Goal: Complete application form

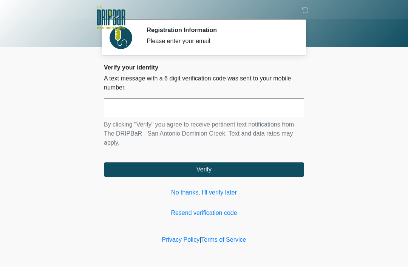
click at [158, 108] on input "text" at bounding box center [204, 107] width 200 height 19
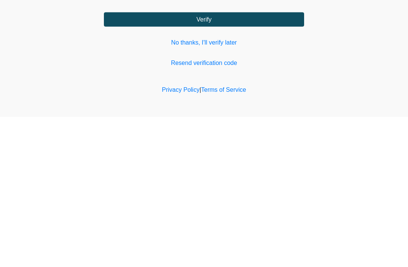
type input "******"
click at [214, 163] on button "Verify" at bounding box center [204, 170] width 200 height 14
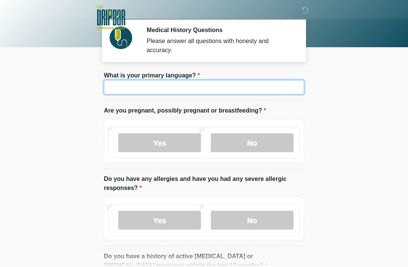
click at [177, 94] on input "What is your primary language?" at bounding box center [204, 87] width 200 height 14
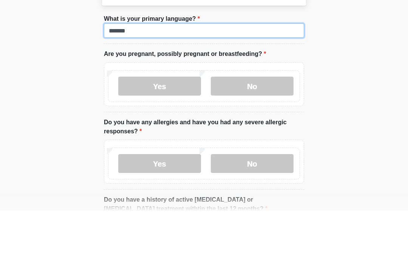
type input "*******"
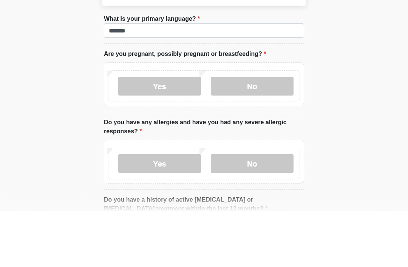
click at [263, 133] on label "No" at bounding box center [252, 142] width 83 height 19
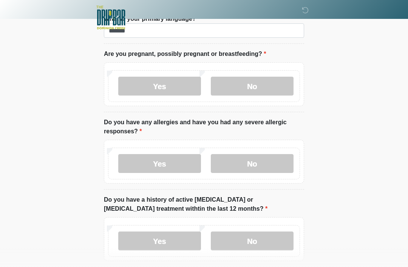
click at [255, 169] on label "No" at bounding box center [252, 163] width 83 height 19
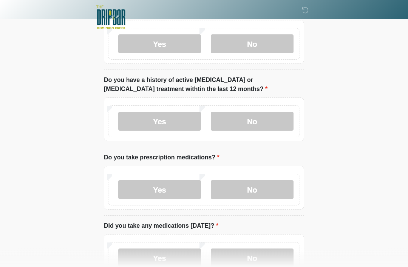
click at [253, 118] on label "No" at bounding box center [252, 121] width 83 height 19
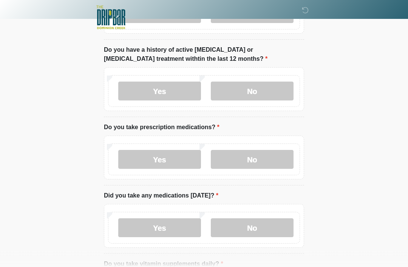
scroll to position [218, 0]
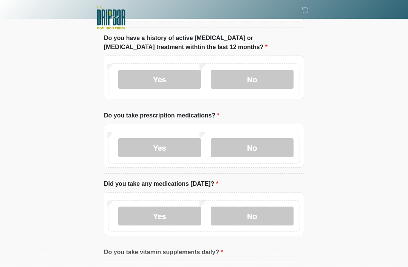
click at [165, 148] on label "Yes" at bounding box center [159, 147] width 83 height 19
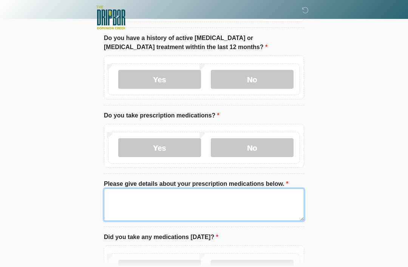
click at [130, 205] on textarea "Please give details about your prescription medications below." at bounding box center [204, 205] width 200 height 33
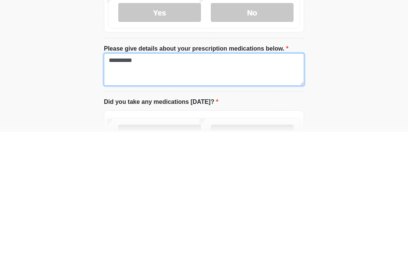
click at [132, 189] on textarea "**********" at bounding box center [204, 205] width 200 height 33
click at [163, 189] on textarea "**********" at bounding box center [204, 205] width 200 height 33
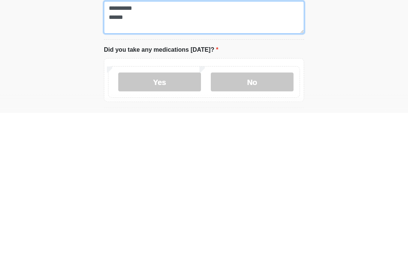
scroll to position [252, 0]
type textarea "**********"
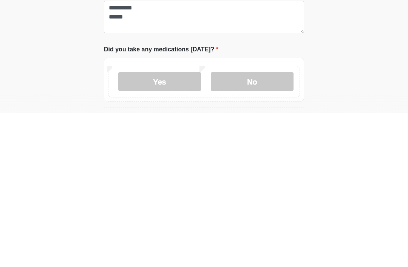
click at [258, 226] on label "No" at bounding box center [252, 235] width 83 height 19
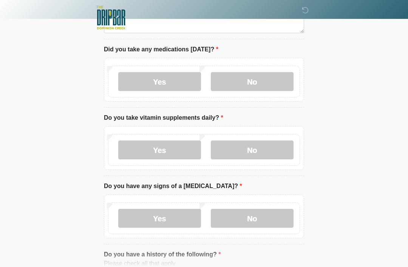
click at [157, 153] on label "Yes" at bounding box center [159, 150] width 83 height 19
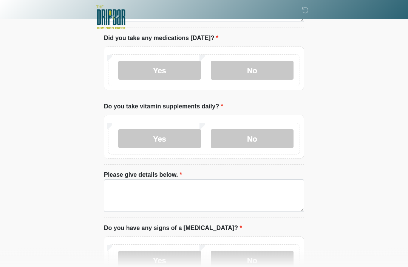
scroll to position [418, 0]
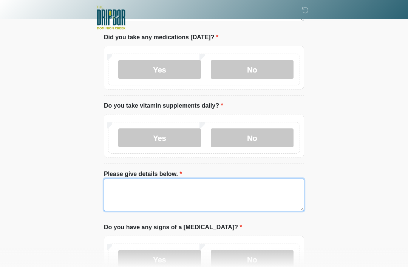
click at [140, 190] on textarea "Please give details below." at bounding box center [204, 195] width 200 height 33
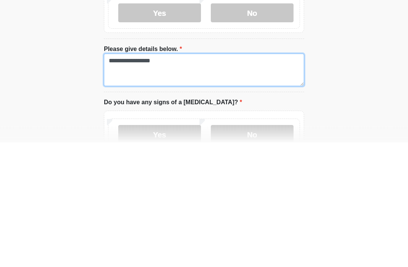
click at [138, 179] on textarea "**********" at bounding box center [204, 195] width 200 height 33
click at [167, 179] on textarea "**********" at bounding box center [204, 195] width 200 height 33
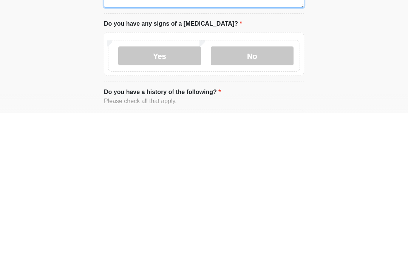
type textarea "**********"
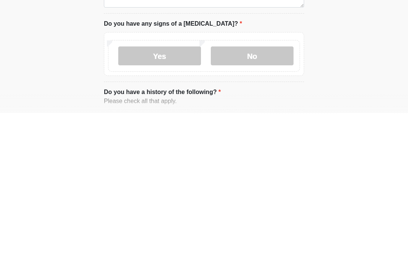
click at [256, 201] on label "No" at bounding box center [252, 210] width 83 height 19
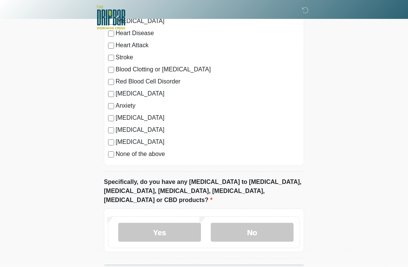
scroll to position [736, 0]
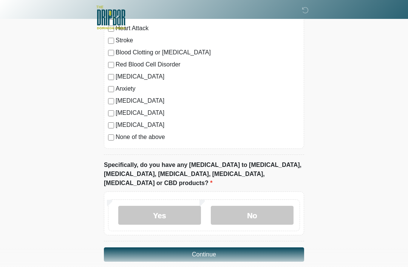
click at [257, 208] on label "No" at bounding box center [252, 215] width 83 height 19
click at [212, 248] on button "Continue" at bounding box center [204, 255] width 200 height 14
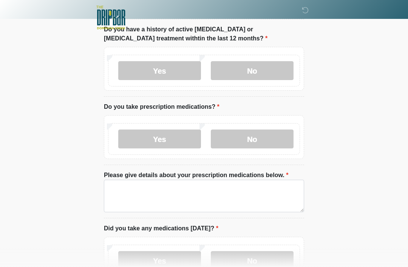
scroll to position [0, 0]
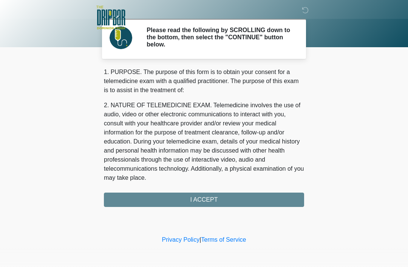
click at [211, 198] on div "1. PURPOSE. The purpose of this form is to obtain your consent for a telemedici…" at bounding box center [204, 137] width 200 height 139
click at [211, 200] on div "1. PURPOSE. The purpose of this form is to obtain your consent for a telemedici…" at bounding box center [204, 137] width 200 height 139
click at [210, 198] on div "1. PURPOSE. The purpose of this form is to obtain your consent for a telemedici…" at bounding box center [204, 137] width 200 height 139
click at [210, 201] on div "1. PURPOSE. The purpose of this form is to obtain your consent for a telemedici…" at bounding box center [204, 137] width 200 height 139
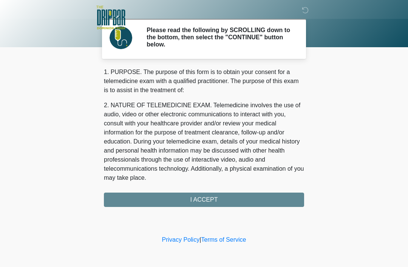
click at [204, 204] on div "1. PURPOSE. The purpose of this form is to obtain your consent for a telemedici…" at bounding box center [204, 137] width 200 height 139
click at [215, 197] on div "1. PURPOSE. The purpose of this form is to obtain your consent for a telemedici…" at bounding box center [204, 137] width 200 height 139
click at [206, 203] on div "1. PURPOSE. The purpose of this form is to obtain your consent for a telemedici…" at bounding box center [204, 137] width 200 height 139
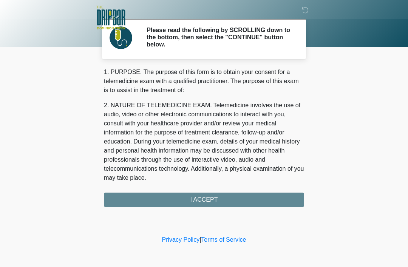
click at [212, 202] on div "1. PURPOSE. The purpose of this form is to obtain your consent for a telemedici…" at bounding box center [204, 137] width 200 height 139
click at [218, 200] on div "1. PURPOSE. The purpose of this form is to obtain your consent for a telemedici…" at bounding box center [204, 137] width 200 height 139
click at [218, 199] on div "1. PURPOSE. The purpose of this form is to obtain your consent for a telemedici…" at bounding box center [204, 137] width 200 height 139
click at [223, 199] on div "1. PURPOSE. The purpose of this form is to obtain your consent for a telemedici…" at bounding box center [204, 137] width 200 height 139
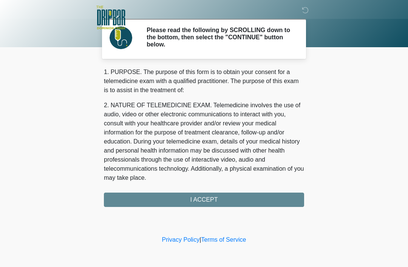
click at [223, 199] on div "1. PURPOSE. The purpose of this form is to obtain your consent for a telemedici…" at bounding box center [204, 137] width 200 height 139
click at [224, 201] on div "1. PURPOSE. The purpose of this form is to obtain your consent for a telemedici…" at bounding box center [204, 137] width 200 height 139
click at [212, 200] on div "1. PURPOSE. The purpose of this form is to obtain your consent for a telemedici…" at bounding box center [204, 137] width 200 height 139
click at [212, 199] on div "1. PURPOSE. The purpose of this form is to obtain your consent for a telemedici…" at bounding box center [204, 137] width 200 height 139
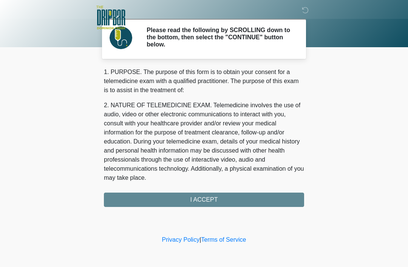
click at [214, 203] on div "1. PURPOSE. The purpose of this form is to obtain your consent for a telemedici…" at bounding box center [204, 137] width 200 height 139
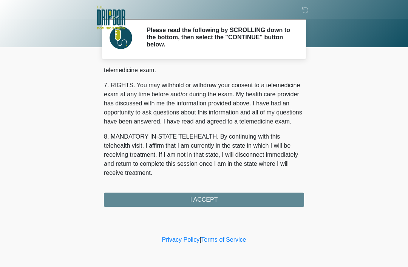
scroll to position [332, 0]
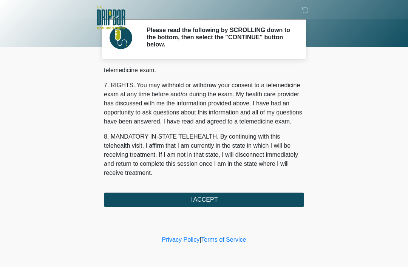
click at [213, 198] on button "I ACCEPT" at bounding box center [204, 200] width 200 height 14
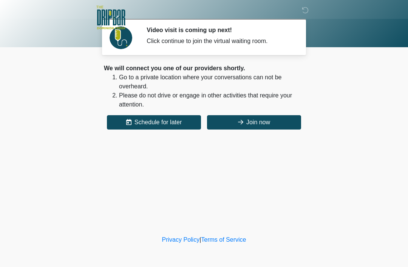
click at [250, 125] on button "Join now" at bounding box center [254, 122] width 94 height 14
